Goal: Find specific page/section: Find specific page/section

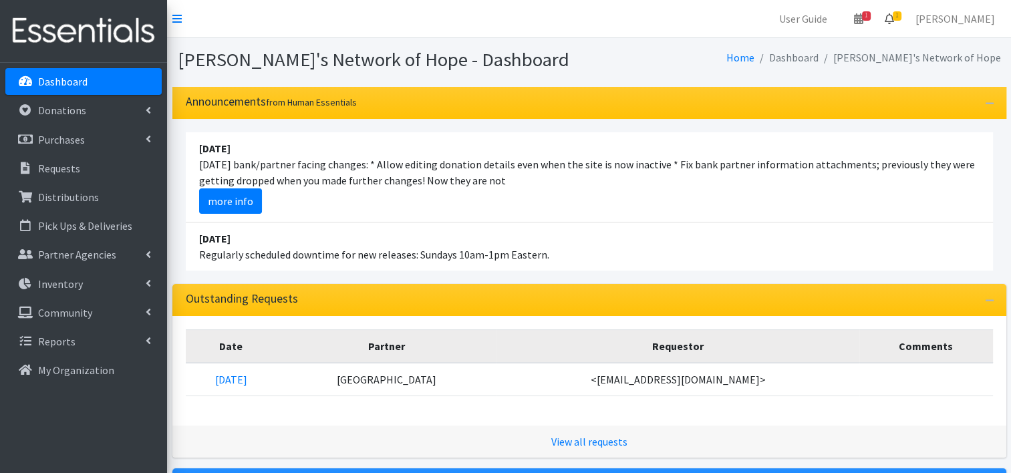
click at [894, 24] on icon at bounding box center [889, 18] width 9 height 11
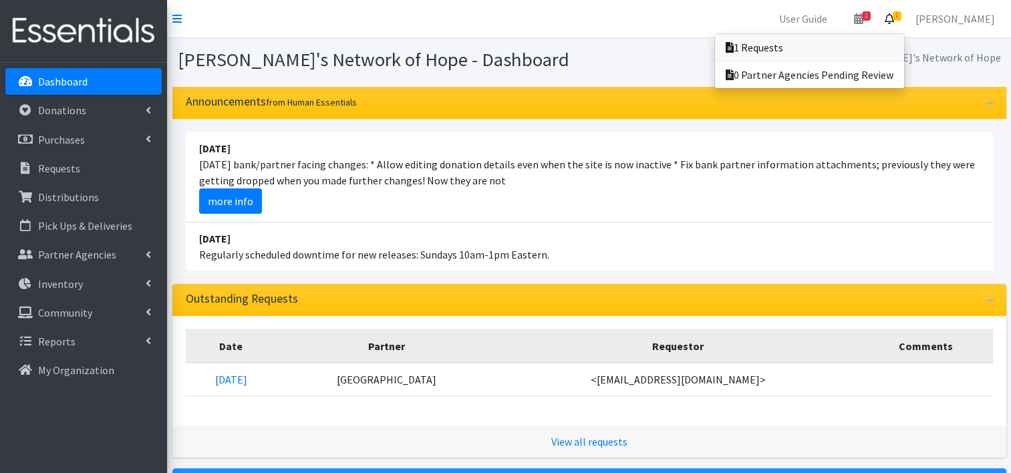
click at [789, 49] on link "1 Requests" at bounding box center [809, 47] width 189 height 27
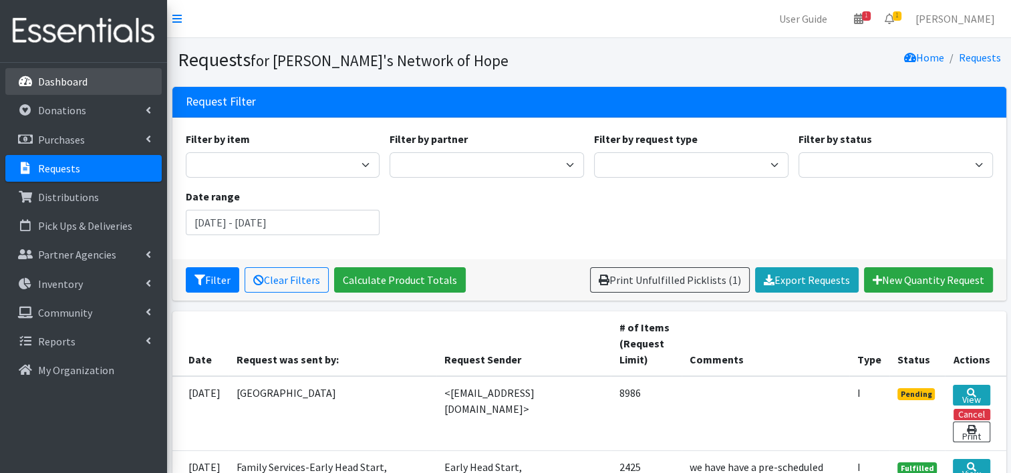
click at [51, 72] on link "Dashboard" at bounding box center [83, 81] width 156 height 27
